Goal: Find specific page/section: Find specific page/section

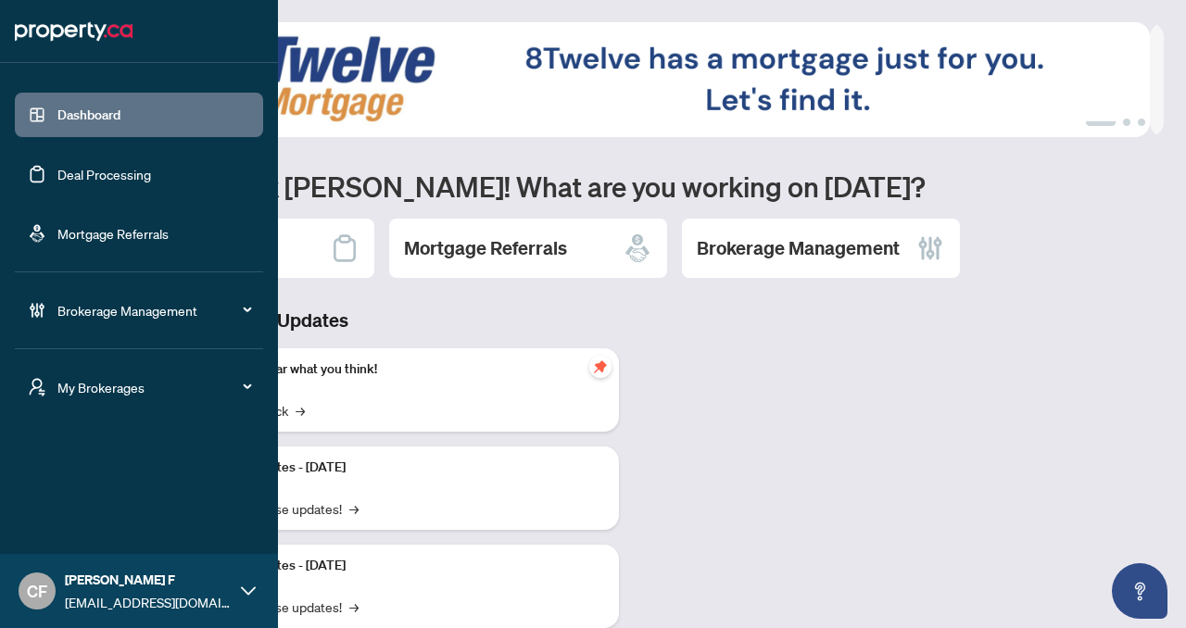
click at [94, 392] on span "My Brokerages" at bounding box center [153, 387] width 193 height 20
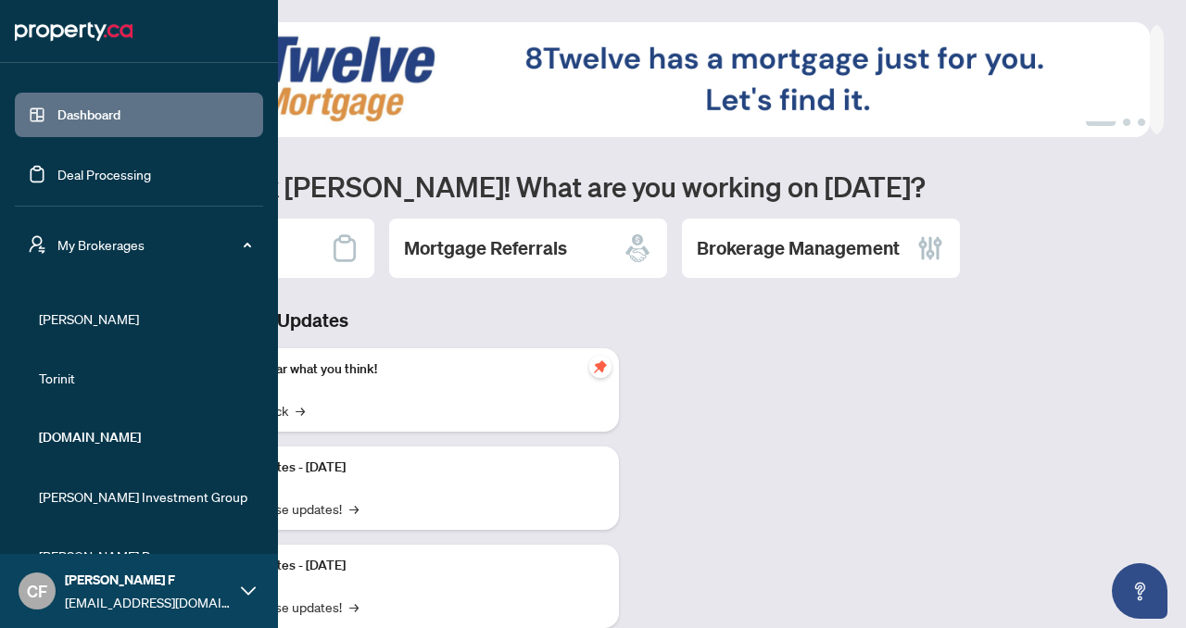
click at [86, 318] on span "[PERSON_NAME]" at bounding box center [144, 318] width 211 height 20
